Goal: Navigation & Orientation: Find specific page/section

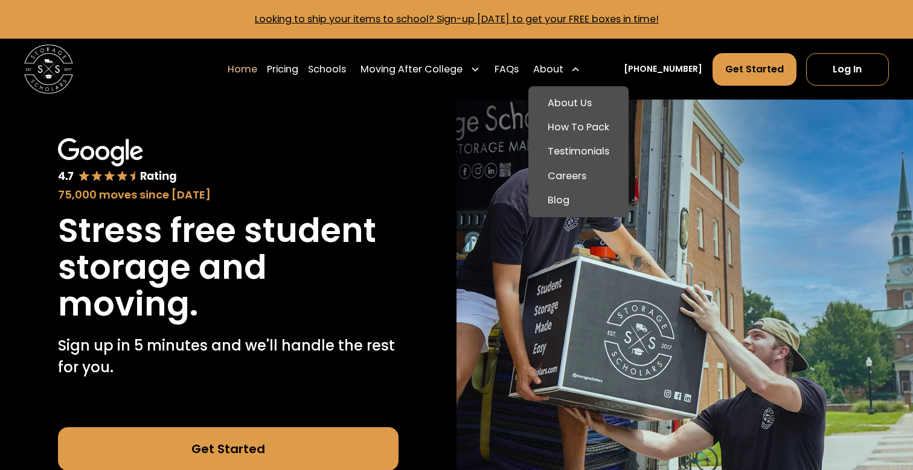
click at [563, 68] on div "About" at bounding box center [548, 69] width 30 height 14
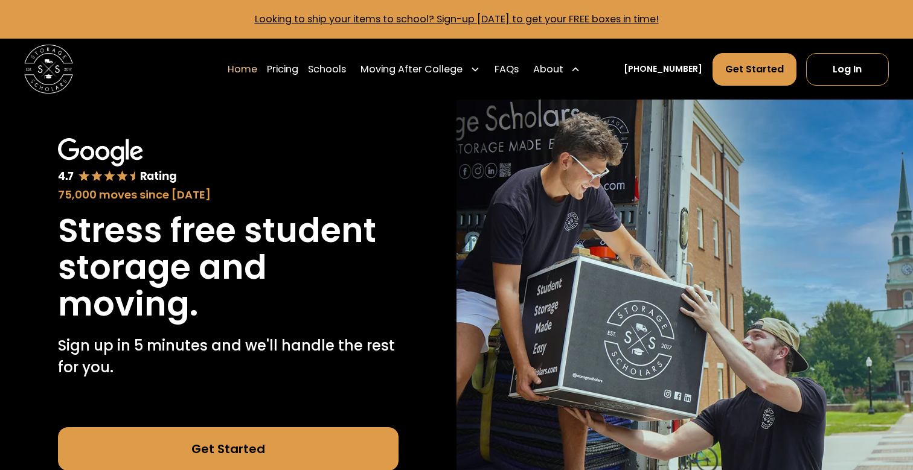
click at [580, 65] on div "About" at bounding box center [556, 70] width 57 height 34
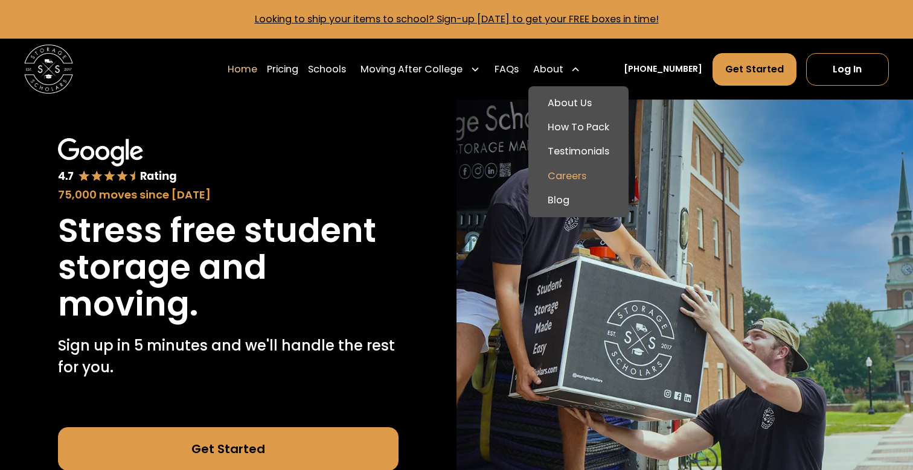
click at [581, 170] on link "Careers" at bounding box center [578, 176] width 91 height 24
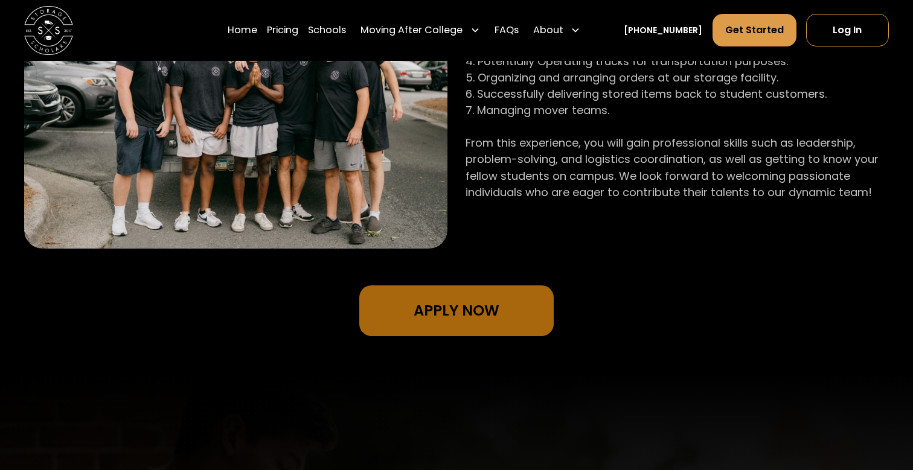
scroll to position [963, 0]
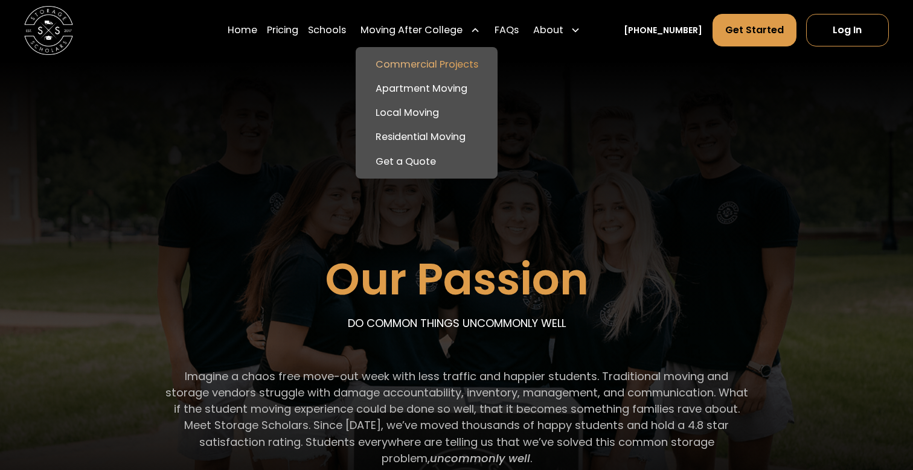
click at [466, 64] on link "Commercial Projects" at bounding box center [427, 65] width 132 height 24
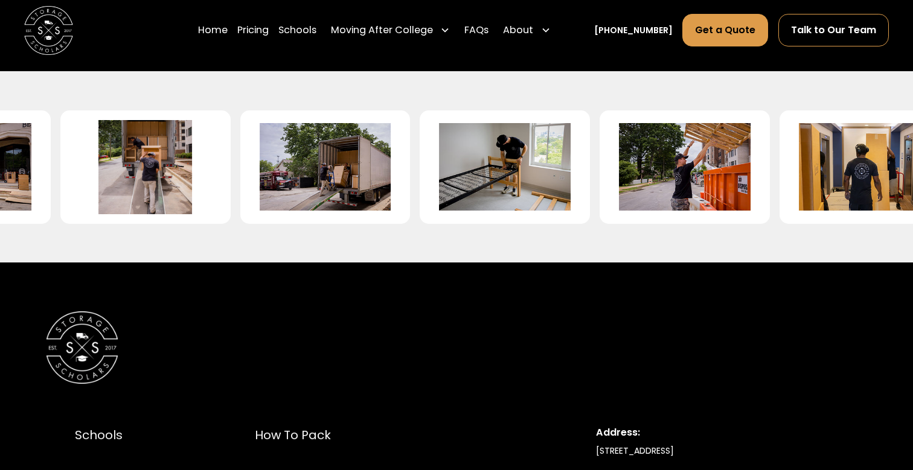
scroll to position [2702, 0]
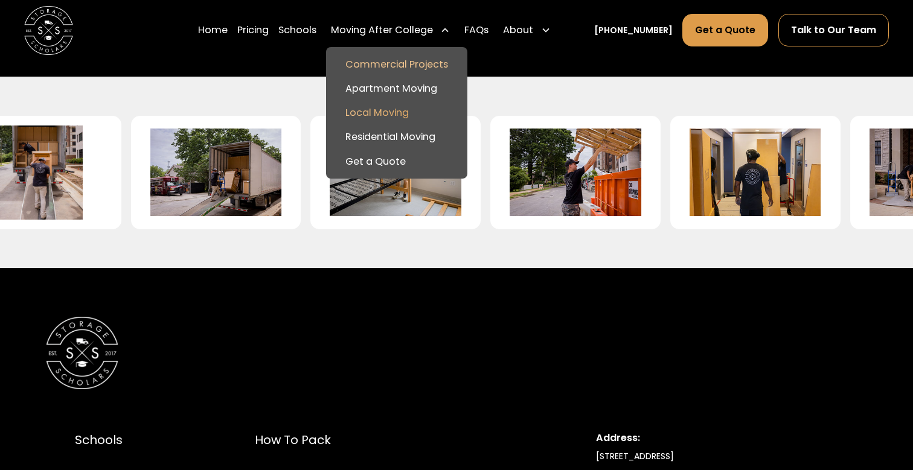
click at [423, 115] on link "Local Moving" at bounding box center [397, 113] width 132 height 24
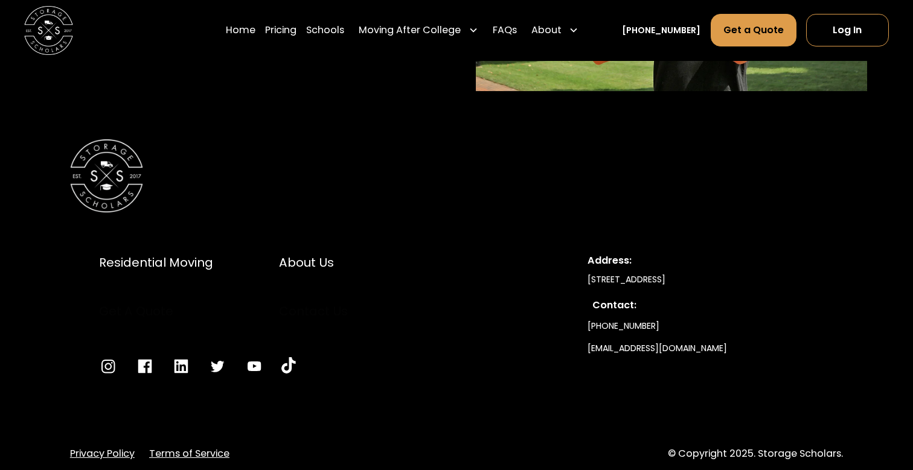
scroll to position [3092, 0]
